Goal: Task Accomplishment & Management: Manage account settings

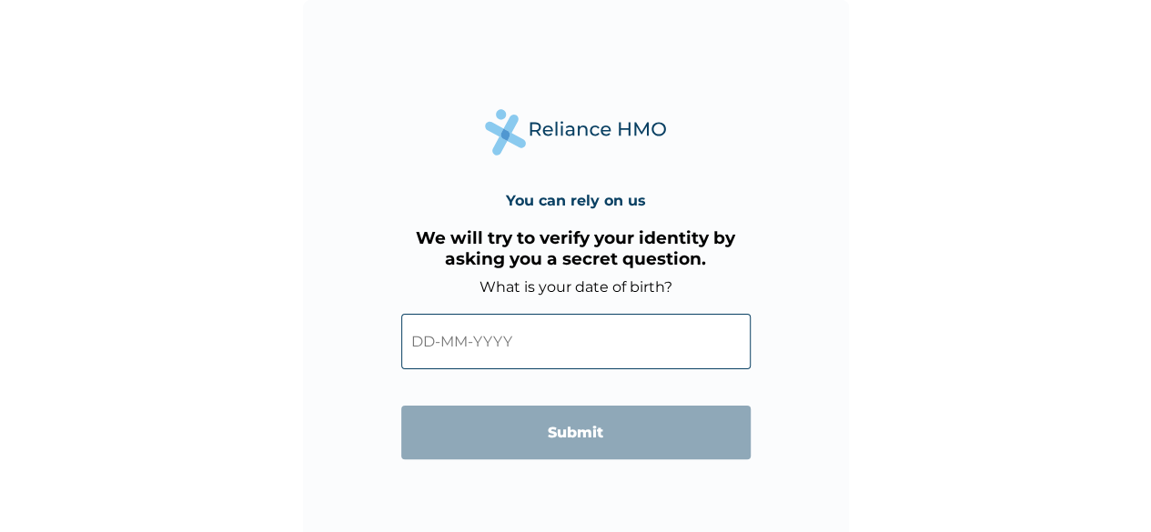
click at [431, 351] on input "text" at bounding box center [575, 341] width 349 height 55
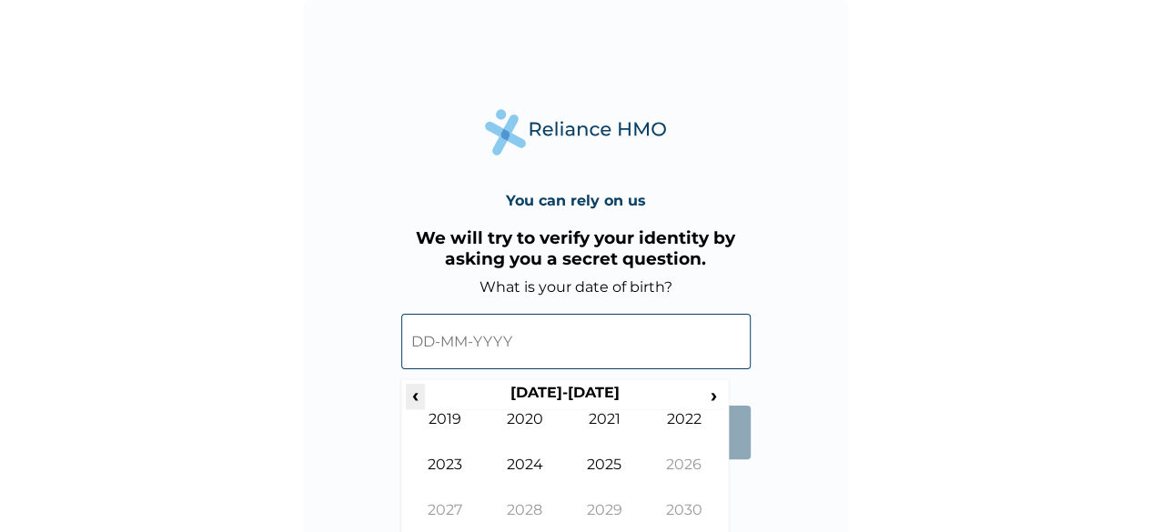
click at [417, 392] on span "‹" at bounding box center [415, 395] width 19 height 23
click at [449, 508] on td "1987" at bounding box center [446, 523] width 80 height 45
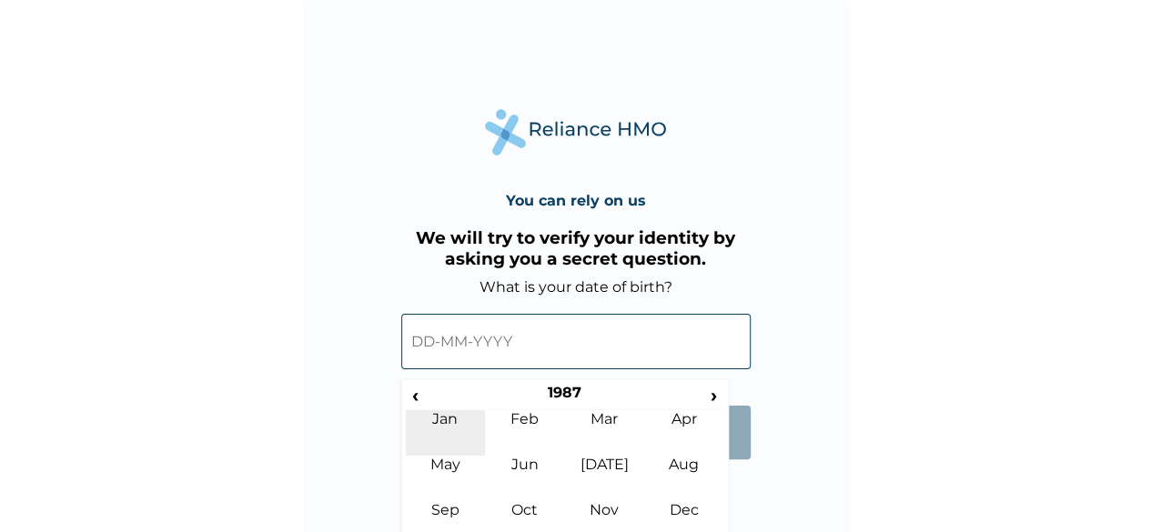
click at [456, 432] on td "Jan" at bounding box center [446, 432] width 80 height 45
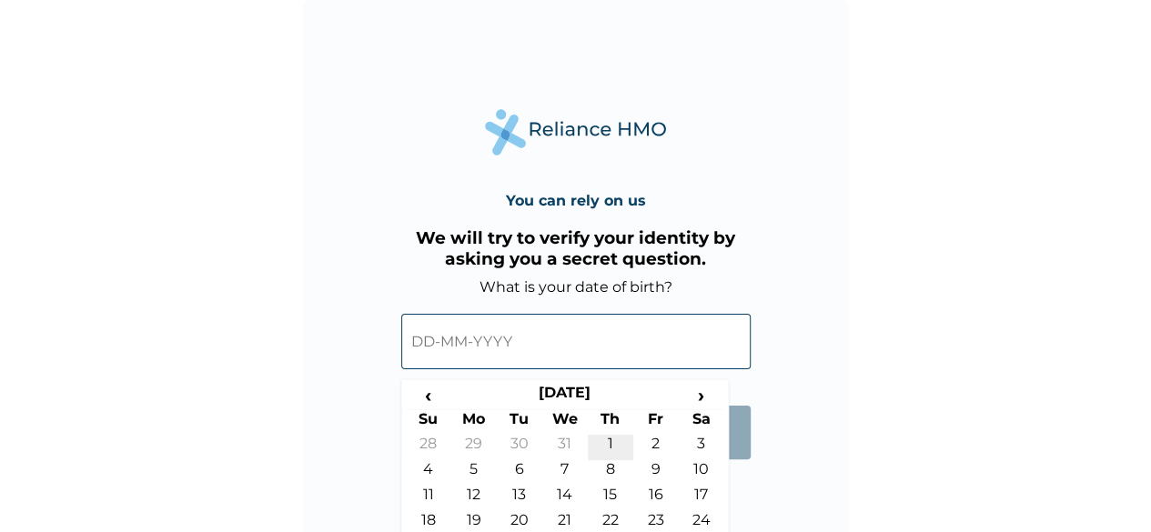
click at [611, 439] on td "1" at bounding box center [610, 447] width 45 height 25
type input "01-01-1987"
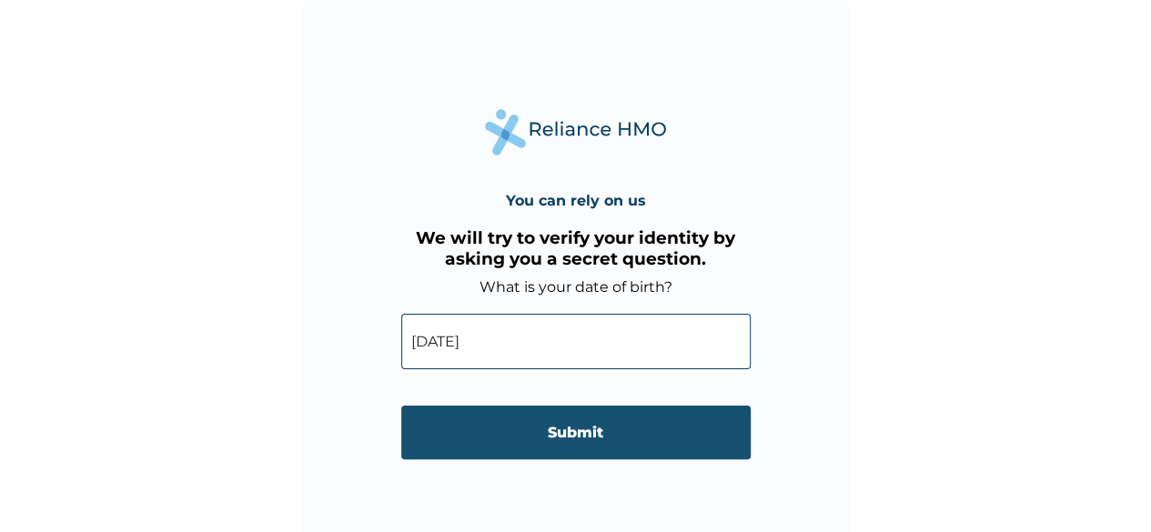
click at [662, 428] on input "Submit" at bounding box center [575, 433] width 349 height 54
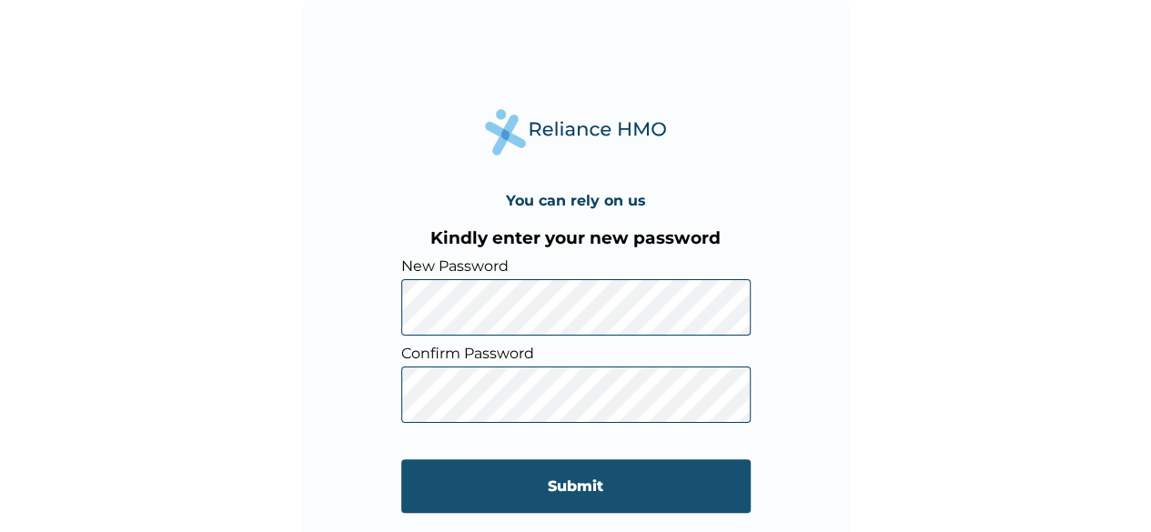
click at [449, 468] on input "Submit" at bounding box center [575, 486] width 349 height 54
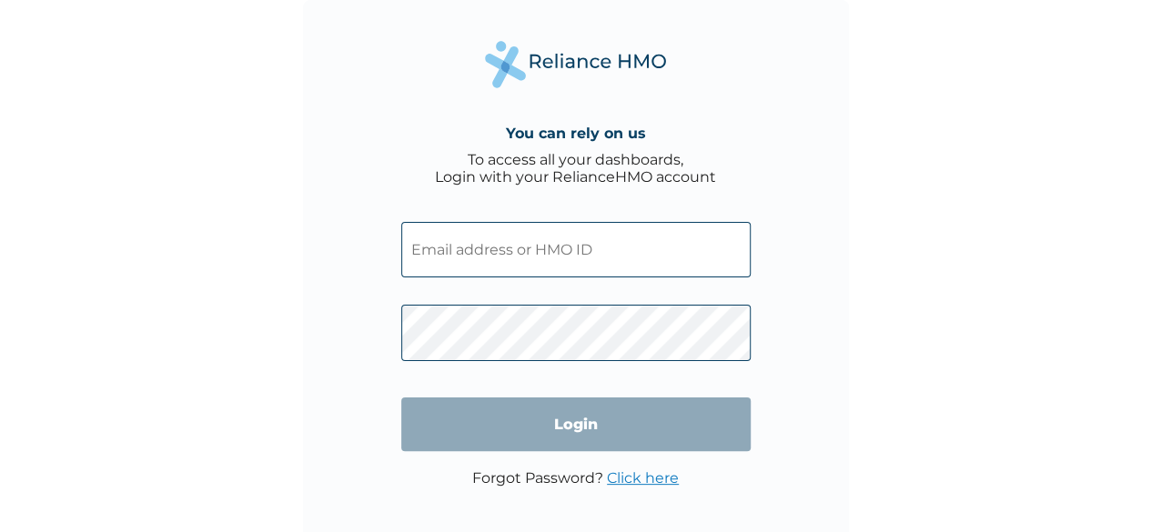
type input "LAY/10015/A"
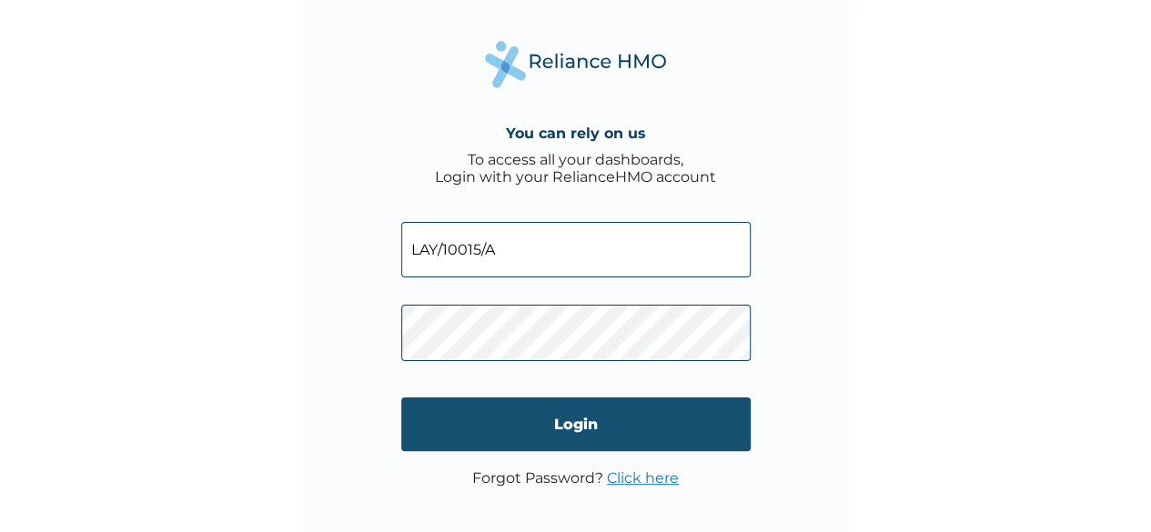
click at [542, 434] on input "Login" at bounding box center [575, 424] width 349 height 54
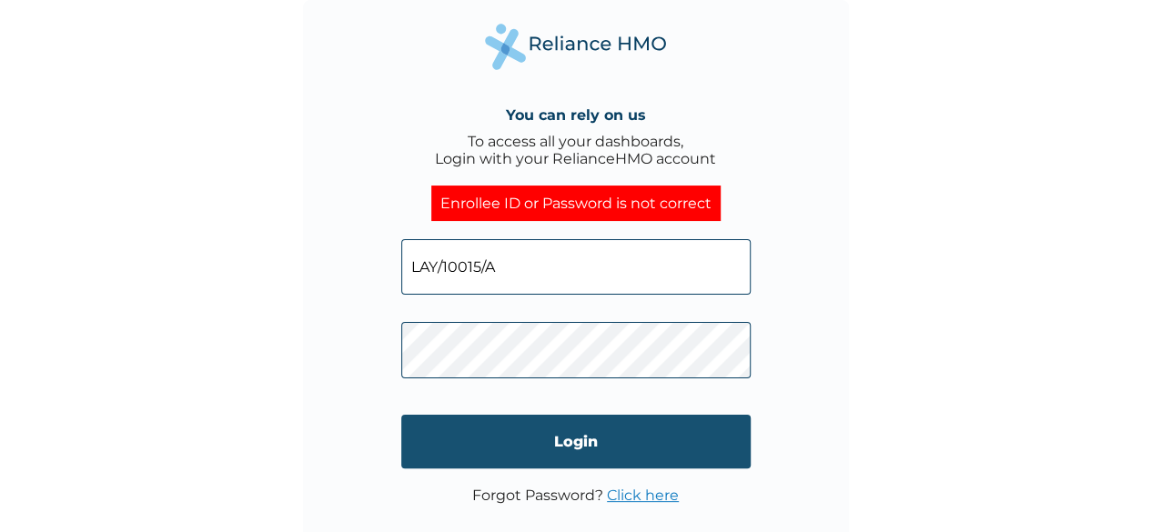
click at [424, 447] on input "Login" at bounding box center [575, 442] width 349 height 54
